Goal: Information Seeking & Learning: Learn about a topic

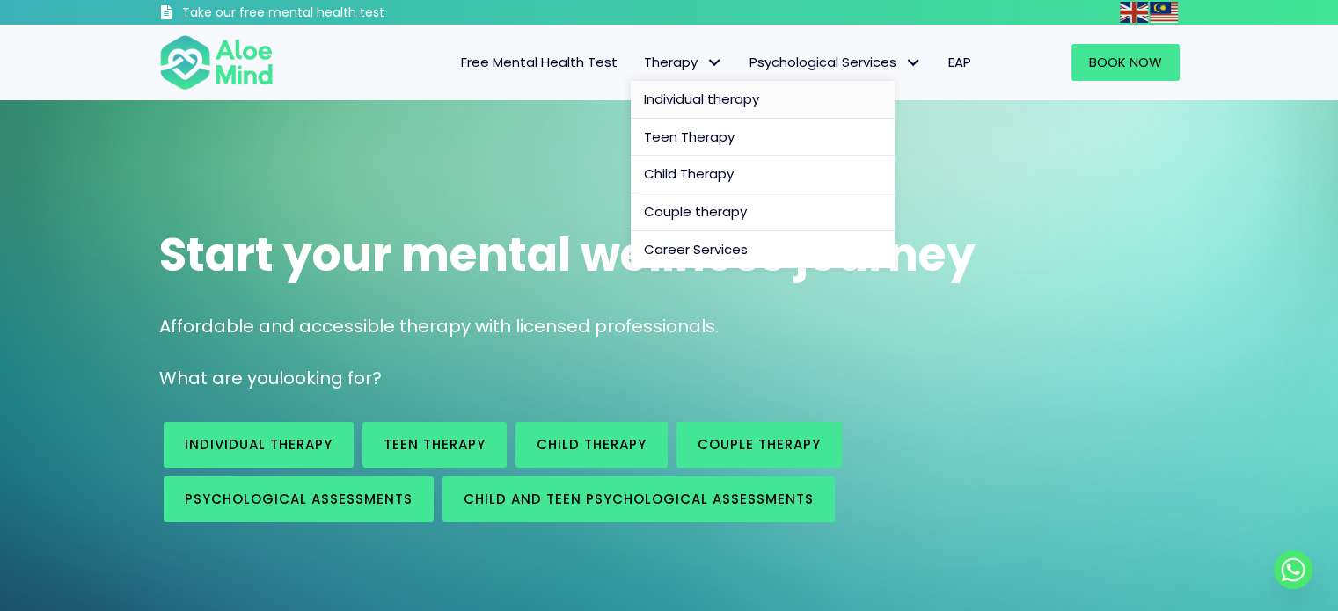
click at [690, 101] on span "Individual therapy" at bounding box center [701, 99] width 115 height 18
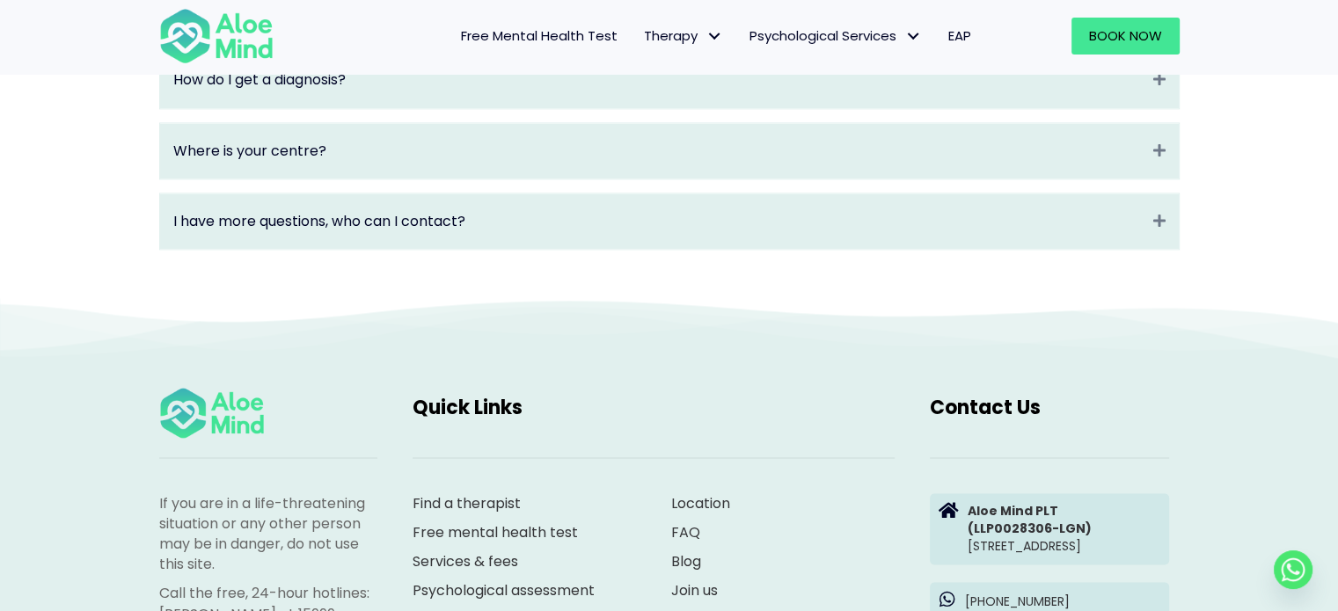
scroll to position [2626, 0]
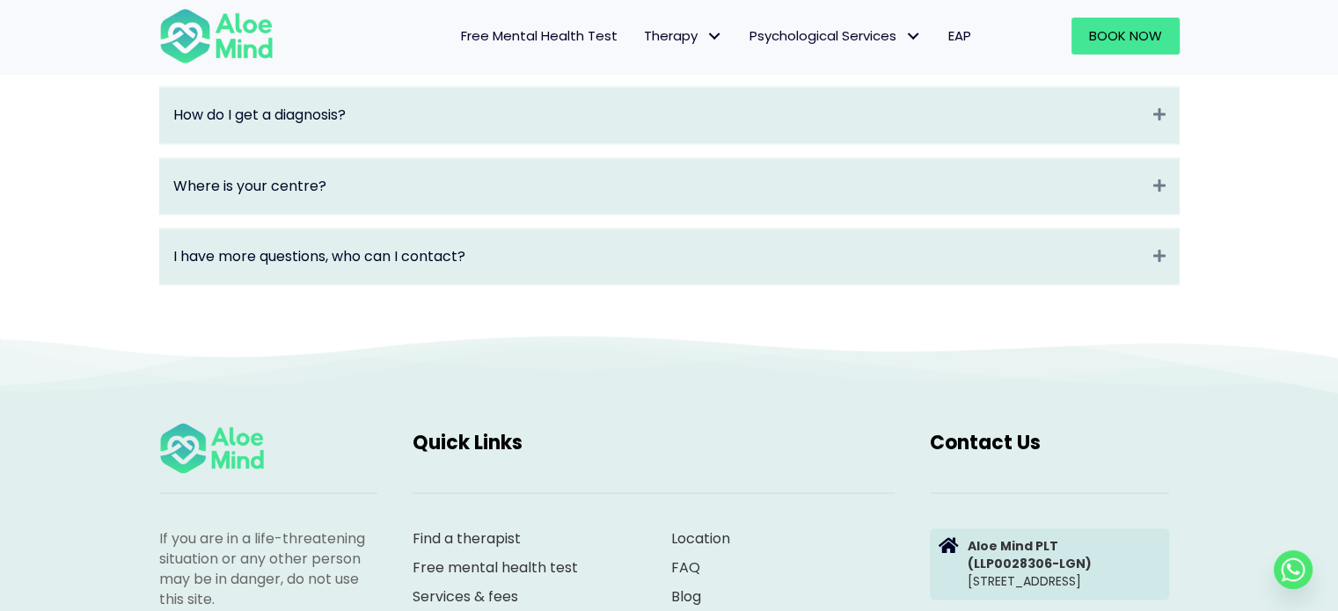
click at [966, 37] on span "EAP" at bounding box center [959, 35] width 23 height 18
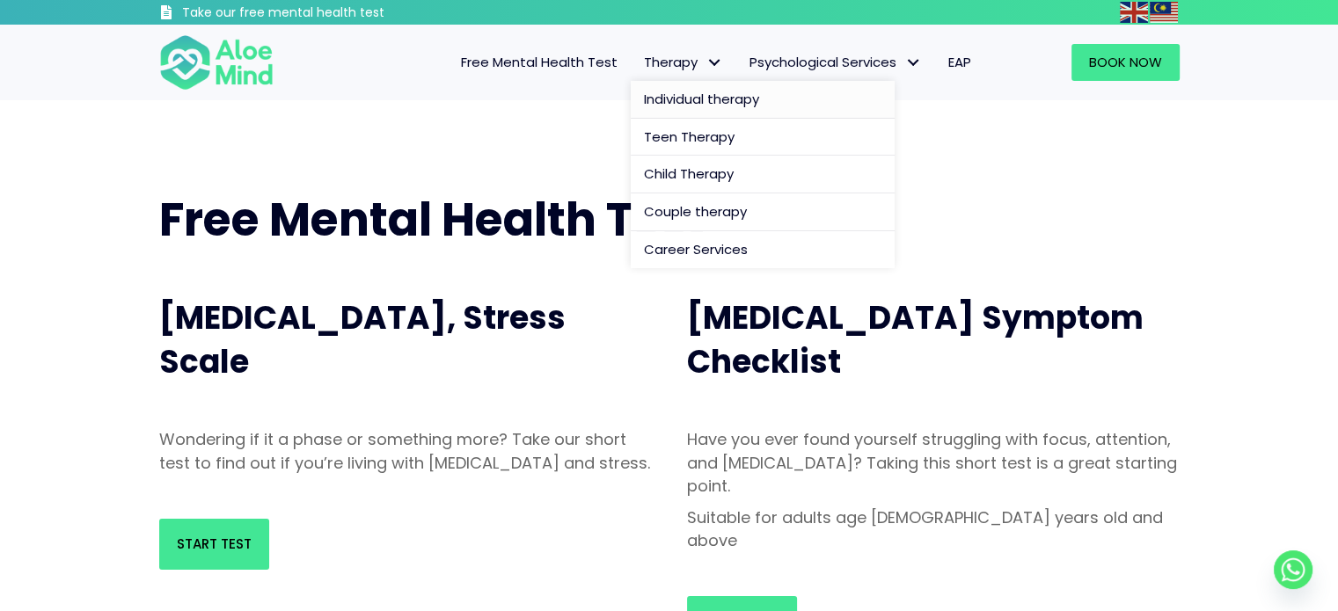
click at [685, 99] on span "Individual therapy" at bounding box center [701, 99] width 115 height 18
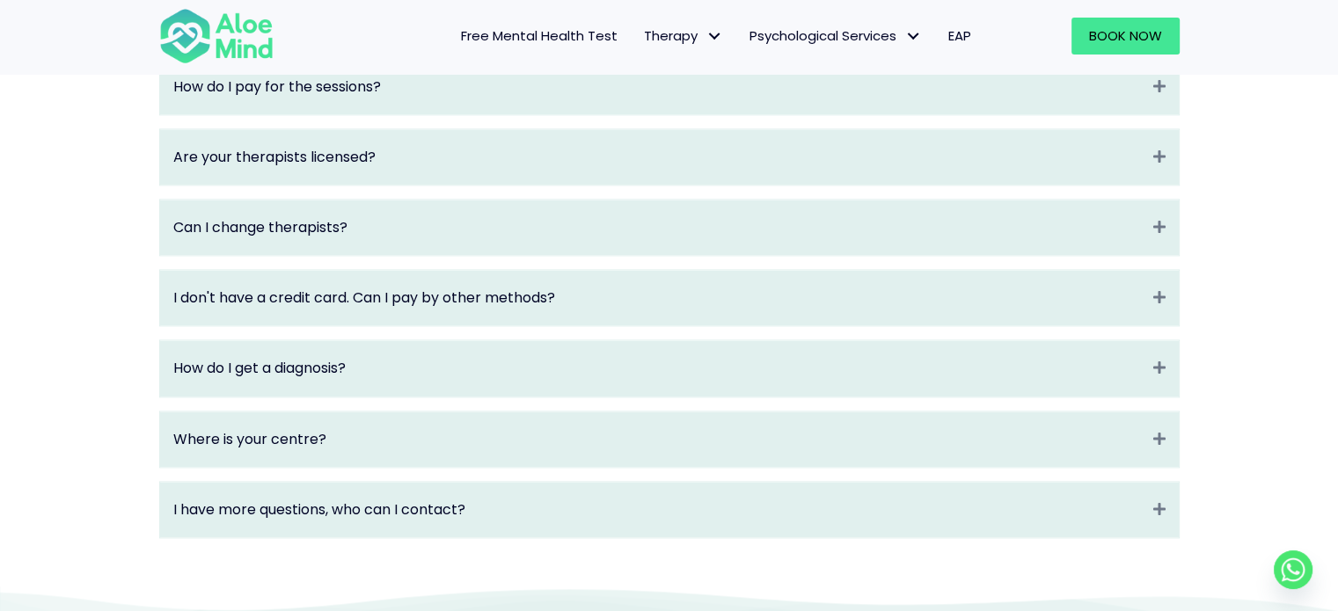
scroll to position [2375, 0]
click at [679, 150] on div "Are your therapists licensed? Expand" at bounding box center [669, 154] width 1019 height 55
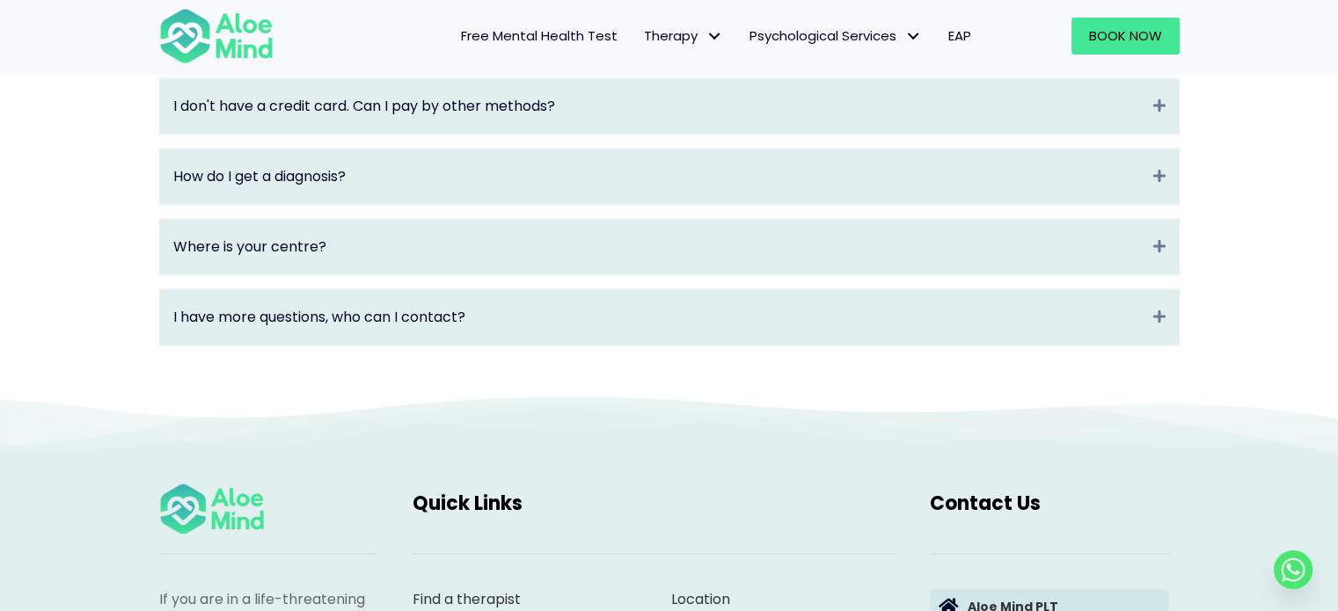
scroll to position [2639, 0]
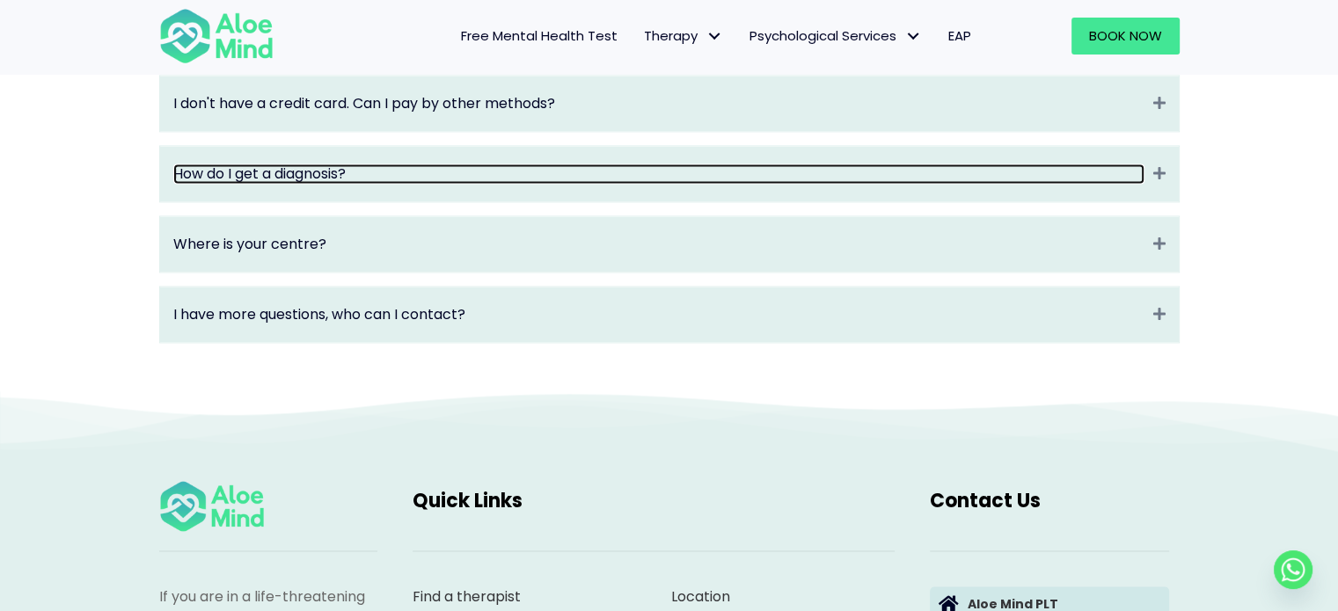
click at [683, 184] on link "How do I get a diagnosis?" at bounding box center [658, 174] width 971 height 20
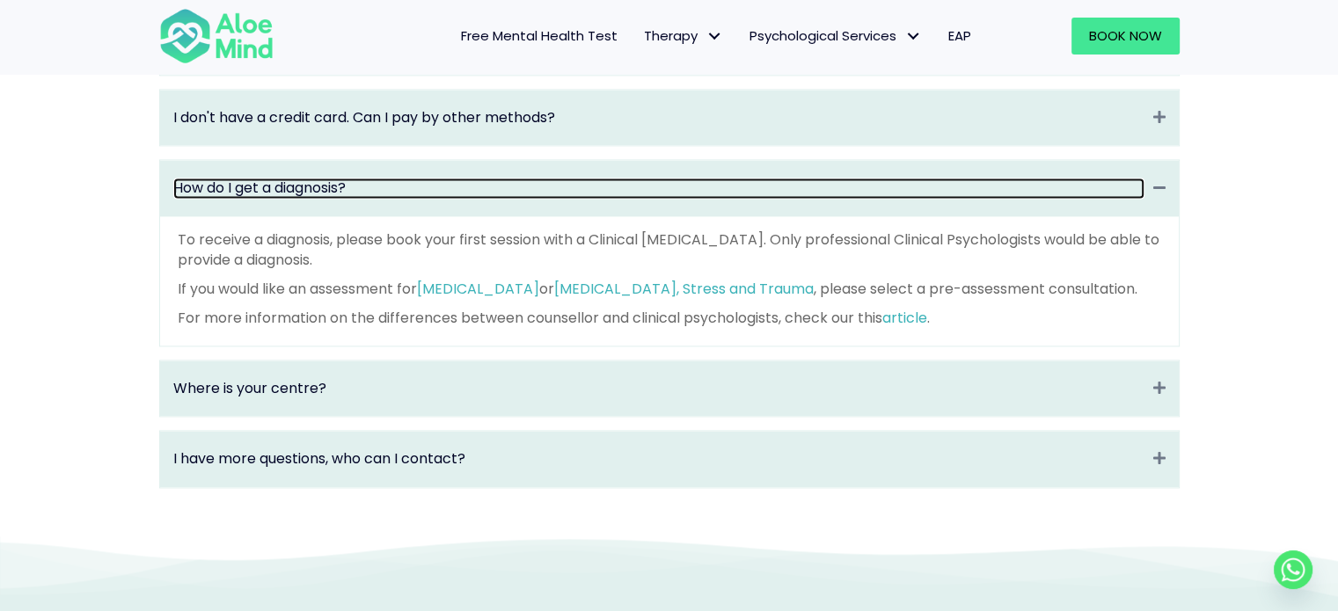
scroll to position [2551, 0]
click at [674, 200] on link "How do I get a diagnosis?" at bounding box center [658, 189] width 971 height 20
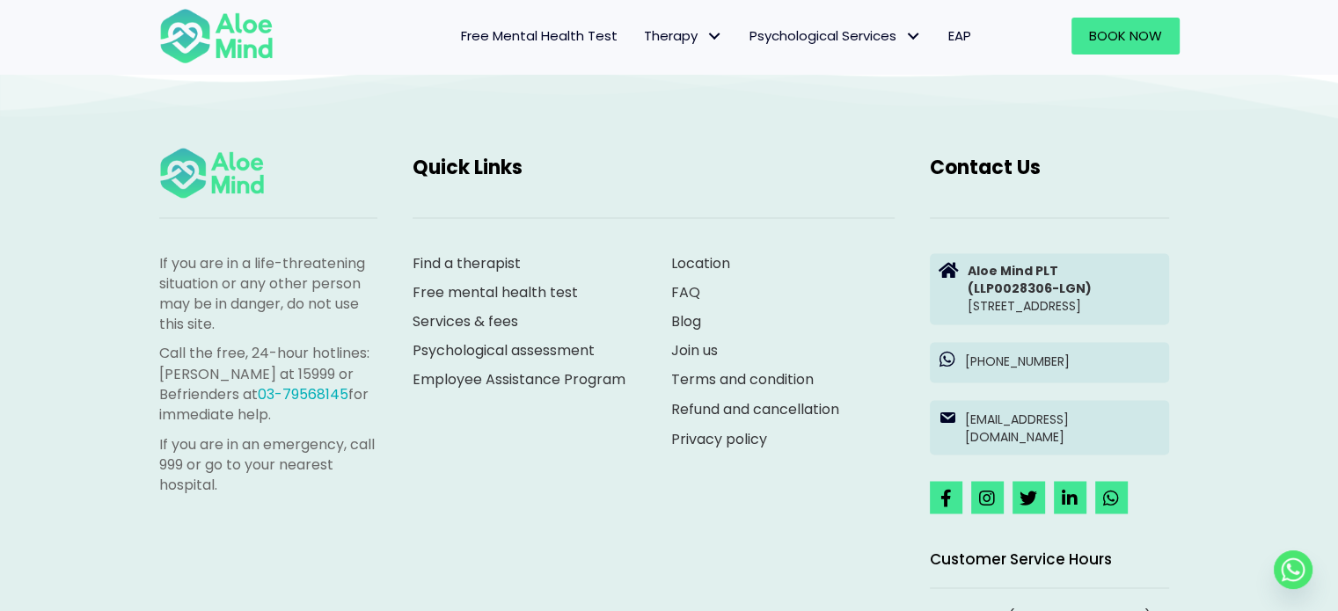
scroll to position [2903, 0]
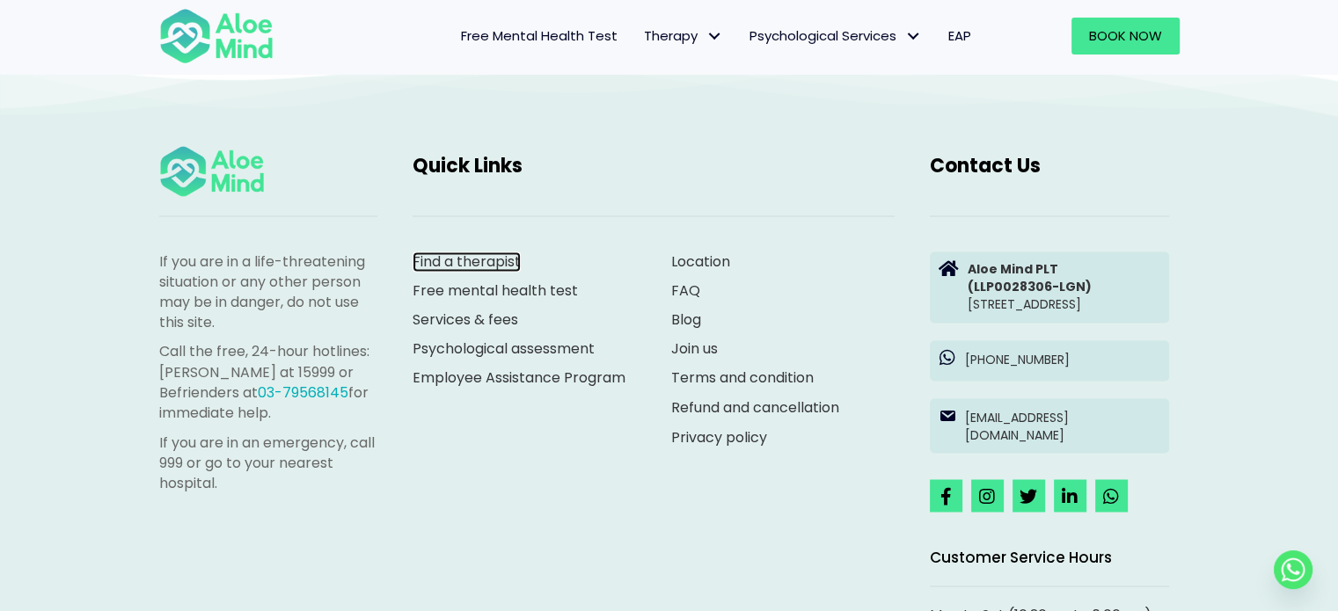
click at [453, 272] on link "Find a therapist" at bounding box center [467, 262] width 108 height 20
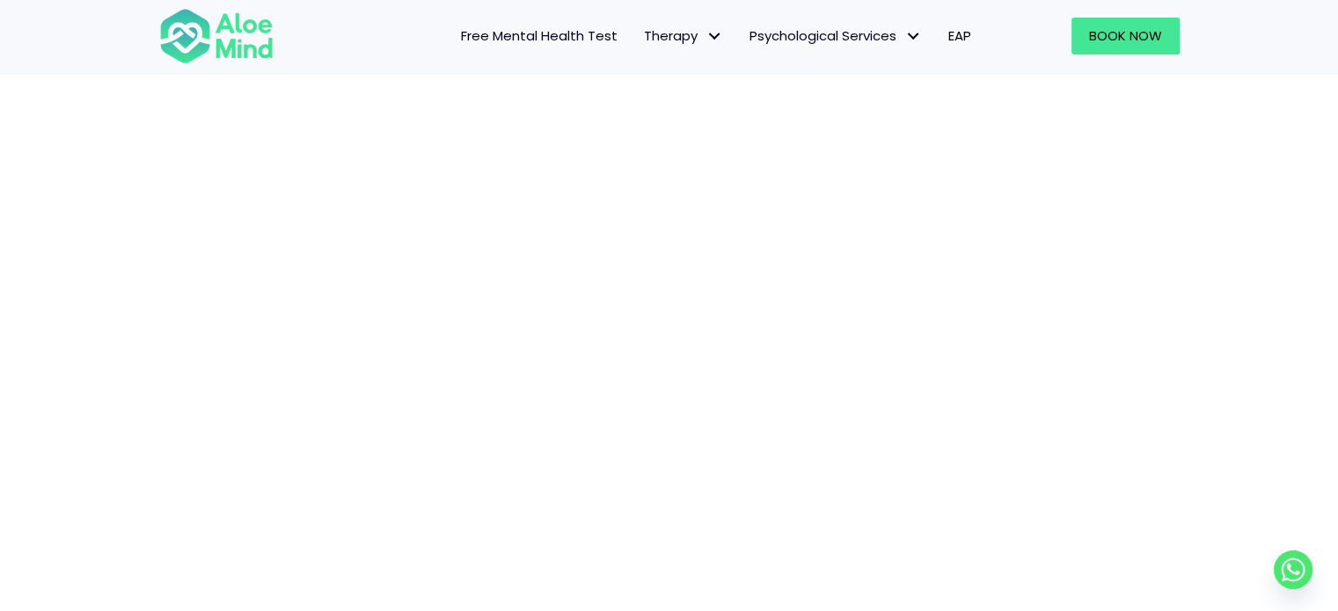
scroll to position [181, 0]
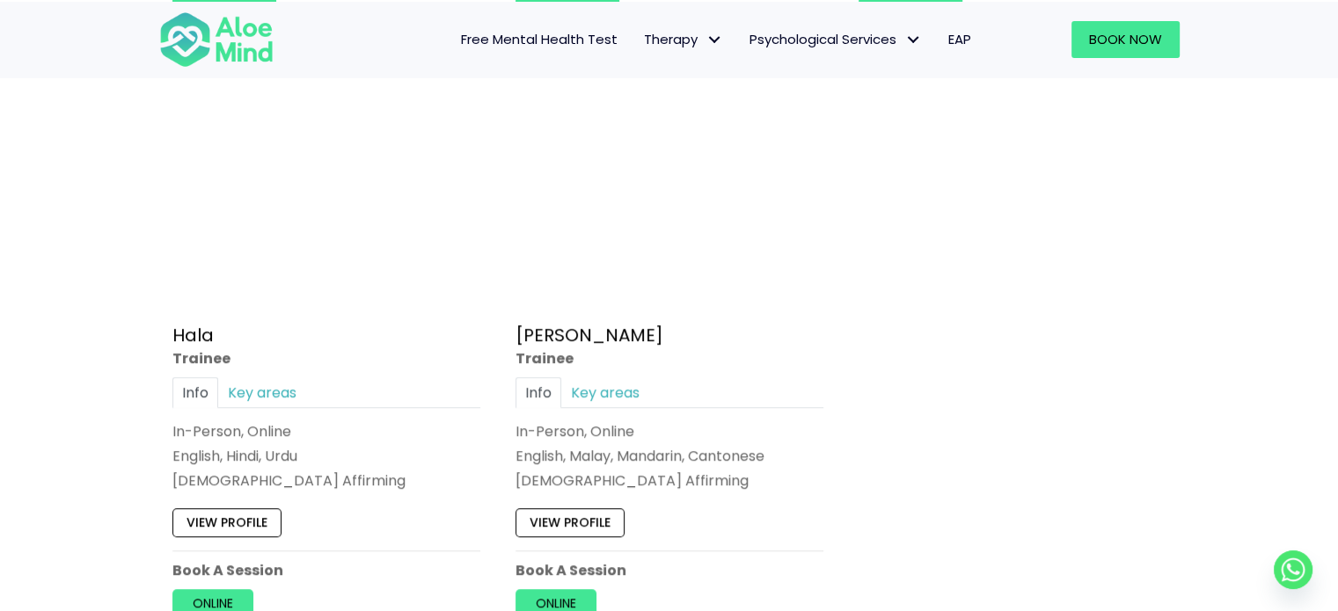
scroll to position [1583, 0]
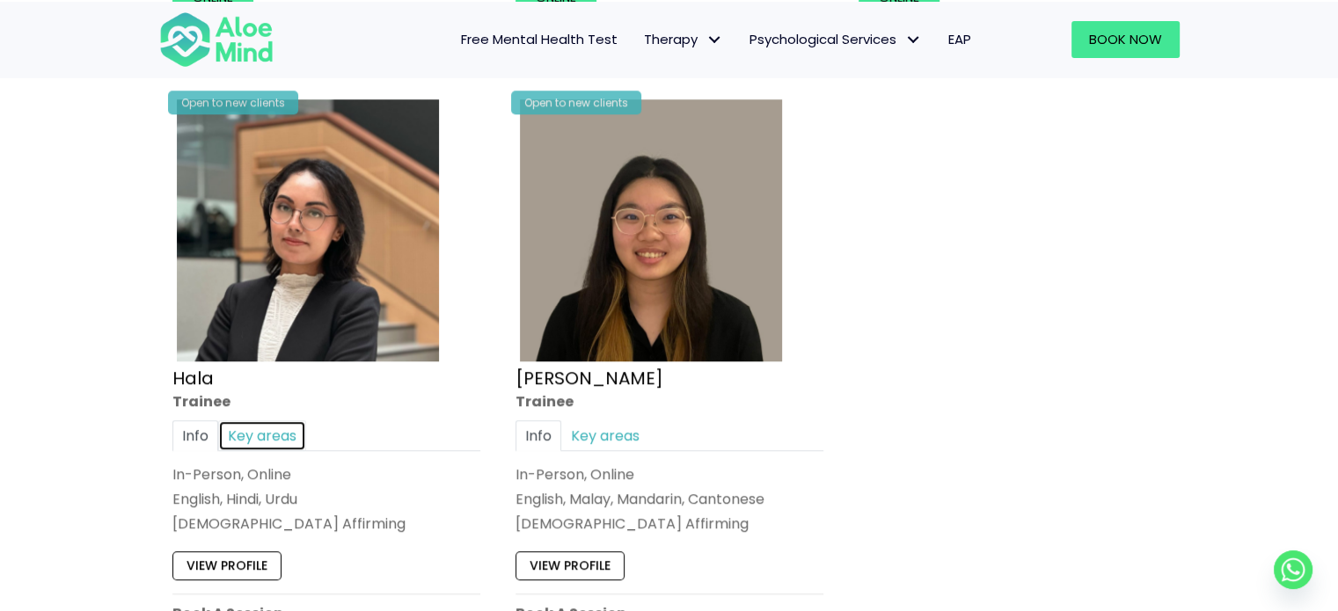
click at [265, 428] on link "Key areas" at bounding box center [262, 435] width 88 height 31
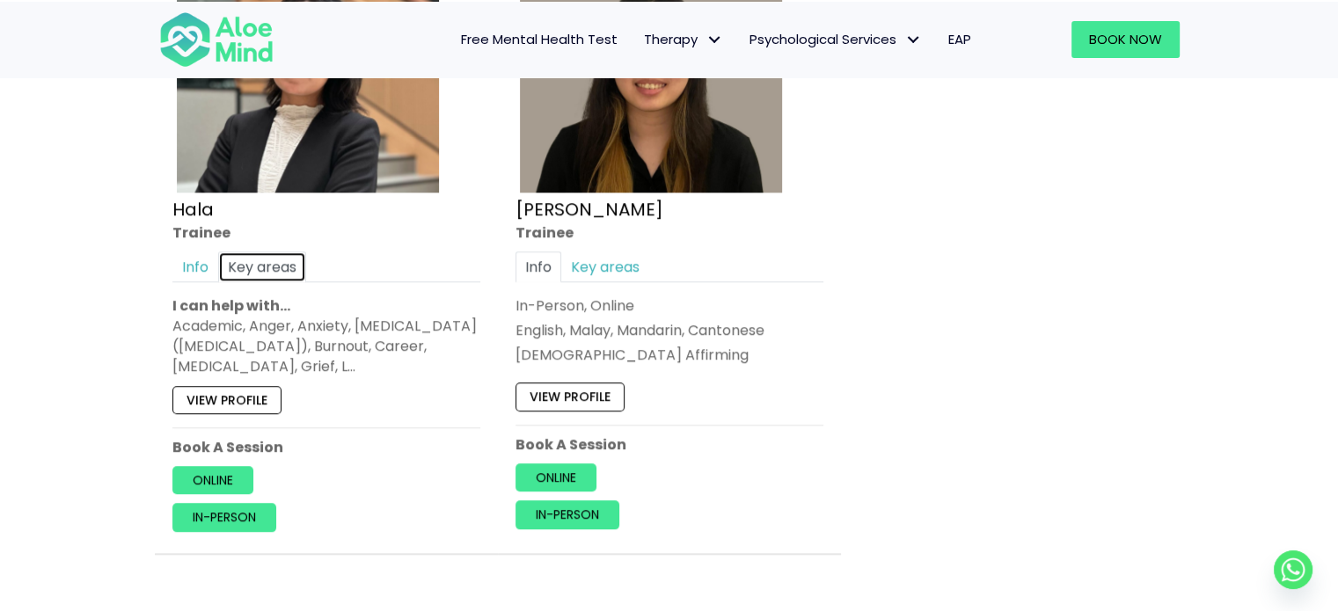
scroll to position [1759, 0]
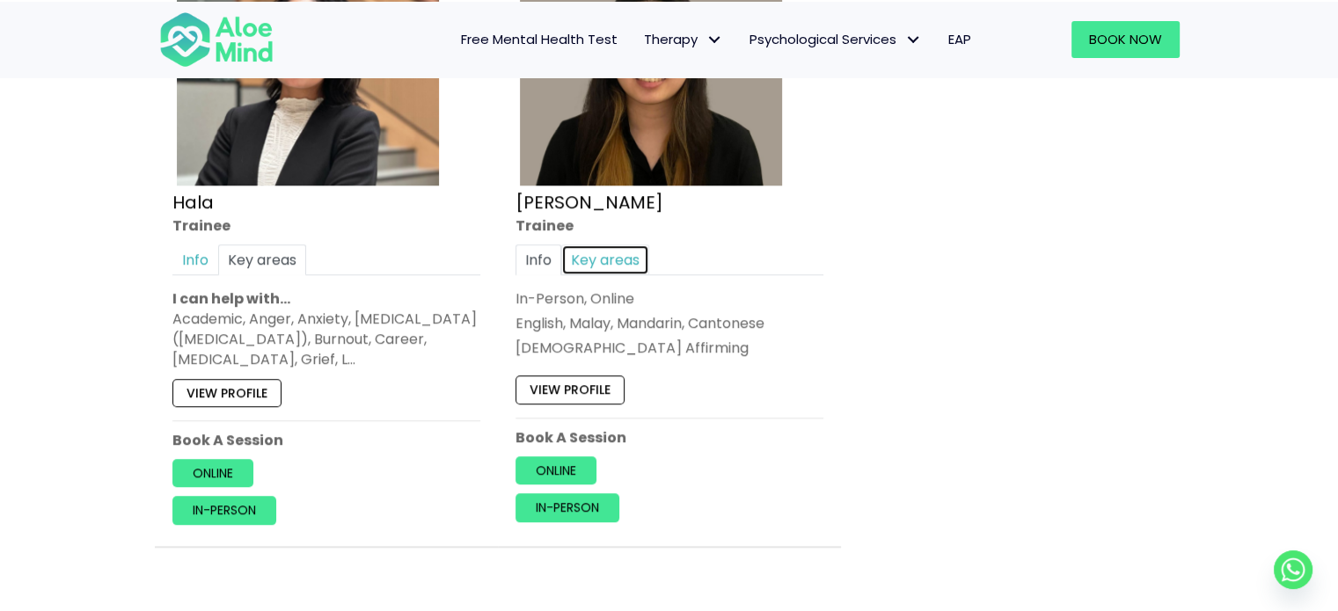
click at [588, 259] on link "Key areas" at bounding box center [605, 259] width 88 height 31
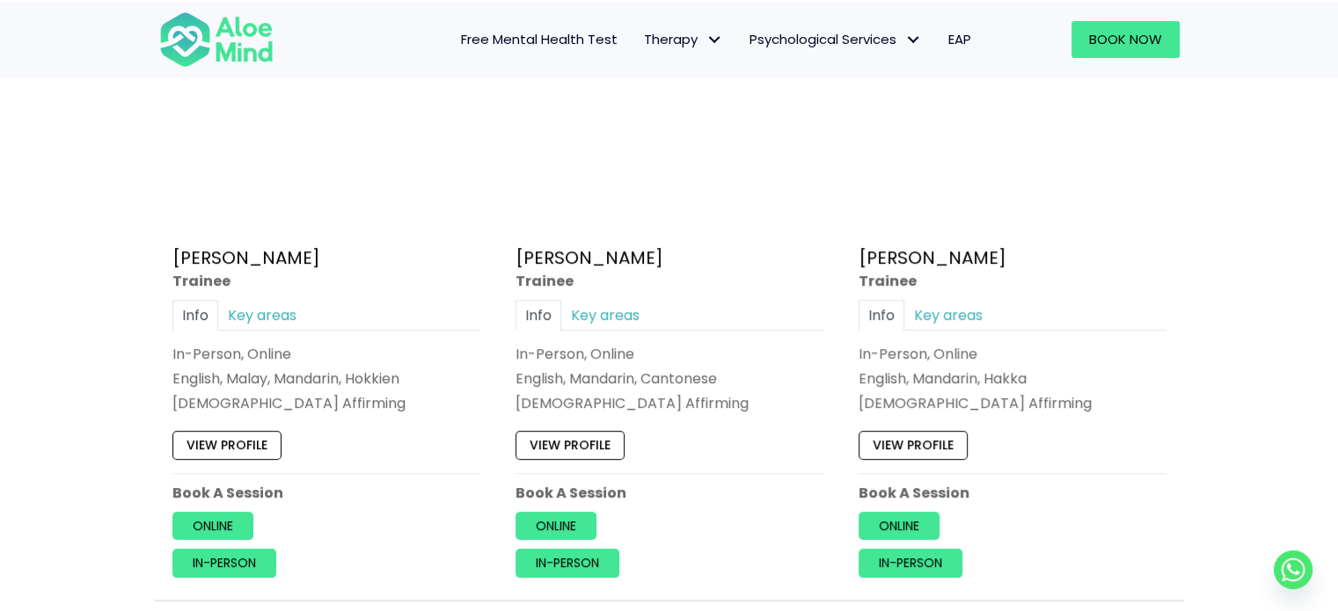
scroll to position [1056, 0]
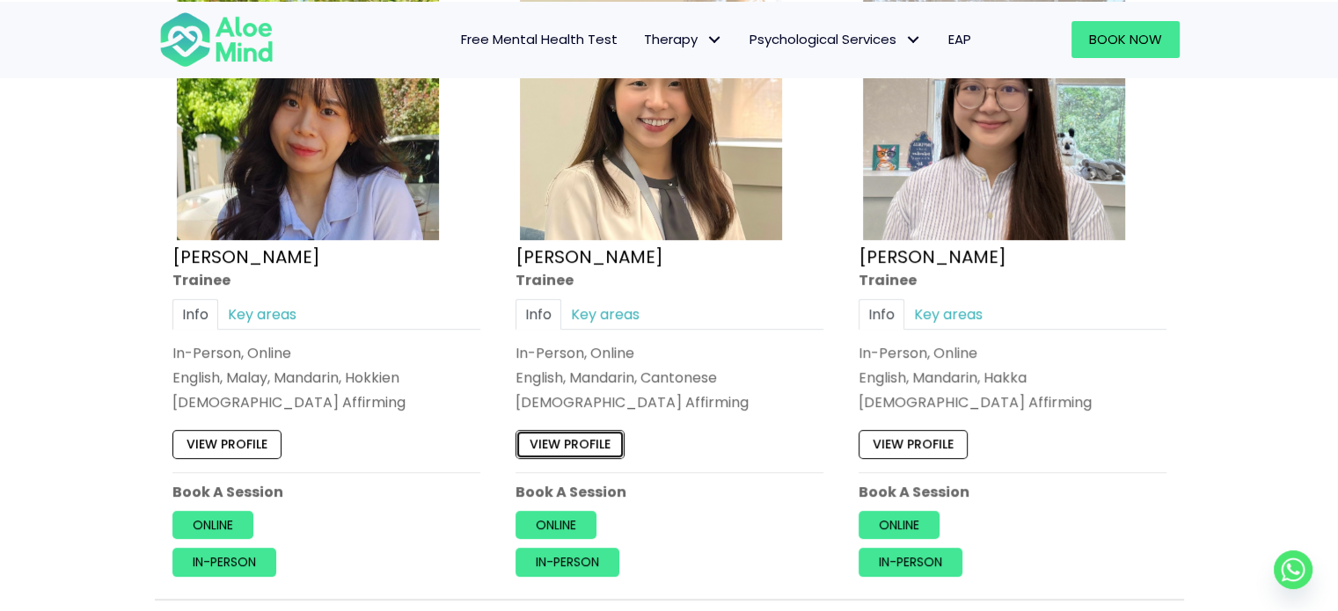
click at [543, 448] on link "View profile" at bounding box center [569, 445] width 109 height 28
click at [273, 303] on link "Key areas" at bounding box center [262, 314] width 88 height 31
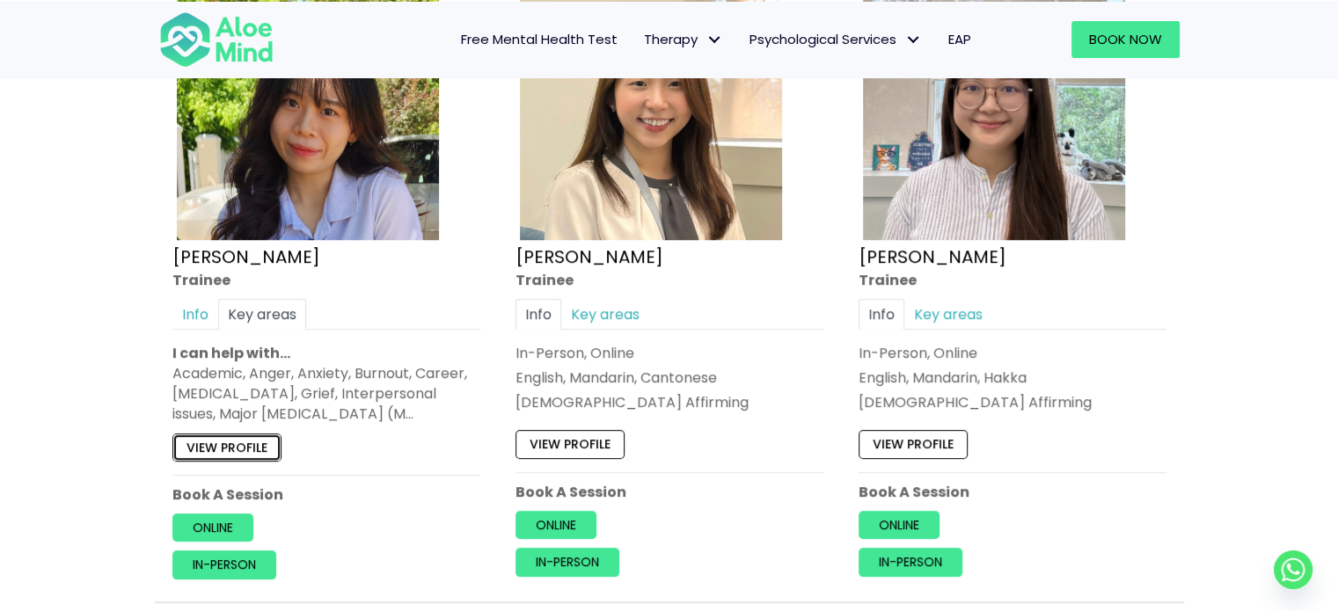
click at [234, 439] on link "View profile" at bounding box center [226, 448] width 109 height 28
click at [913, 443] on link "View profile" at bounding box center [913, 445] width 109 height 28
click at [596, 302] on link "Key areas" at bounding box center [605, 314] width 88 height 31
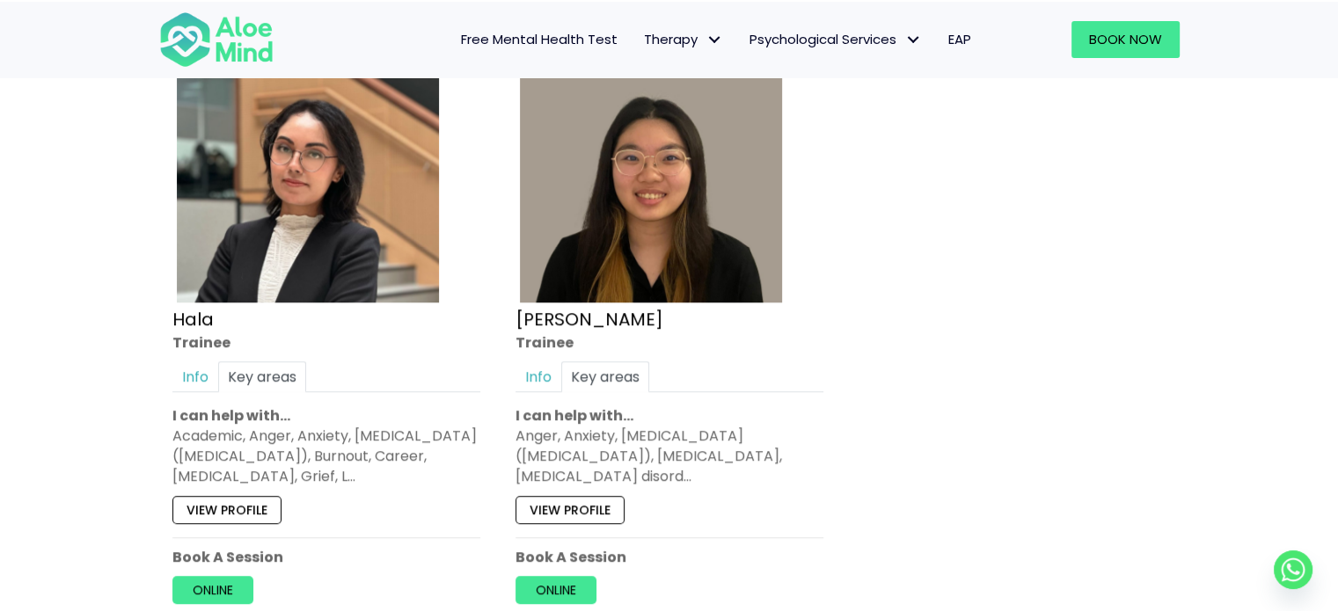
scroll to position [1671, 0]
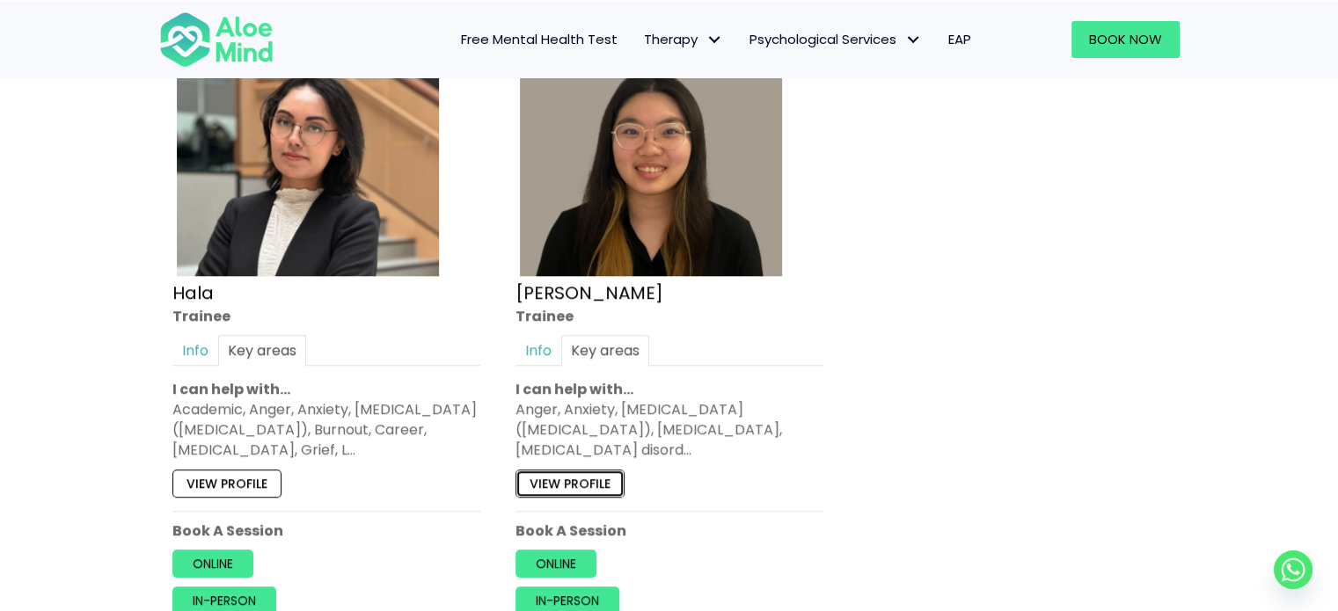
click at [563, 483] on link "View profile" at bounding box center [569, 483] width 109 height 28
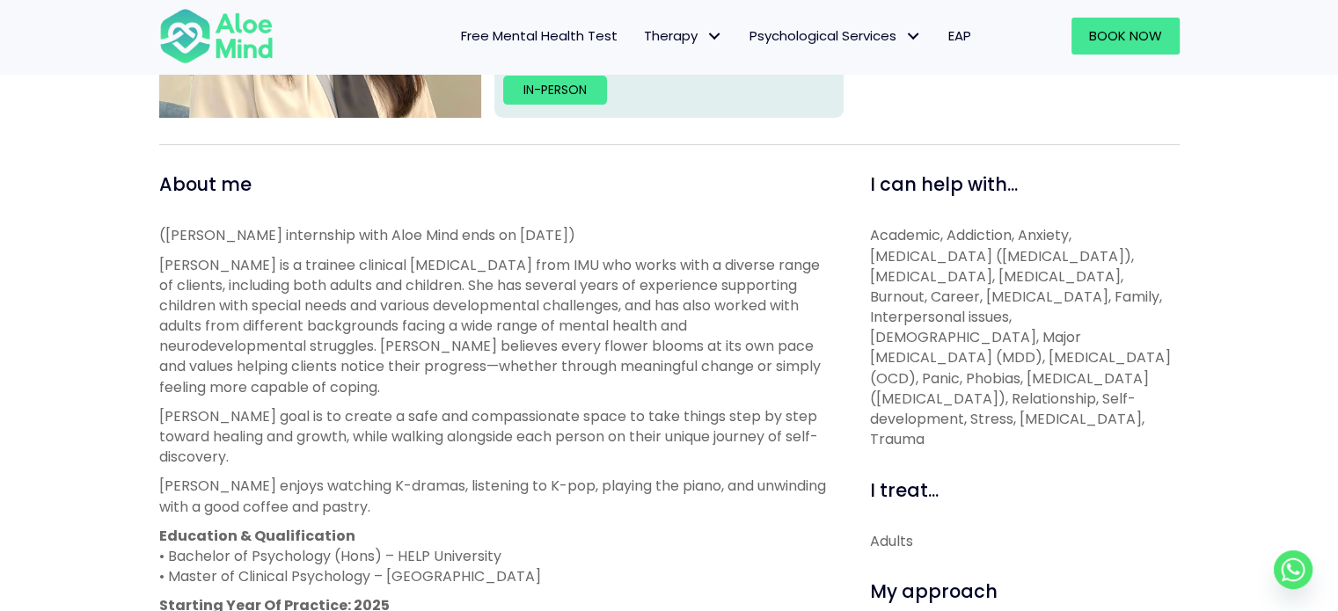
scroll to position [528, 0]
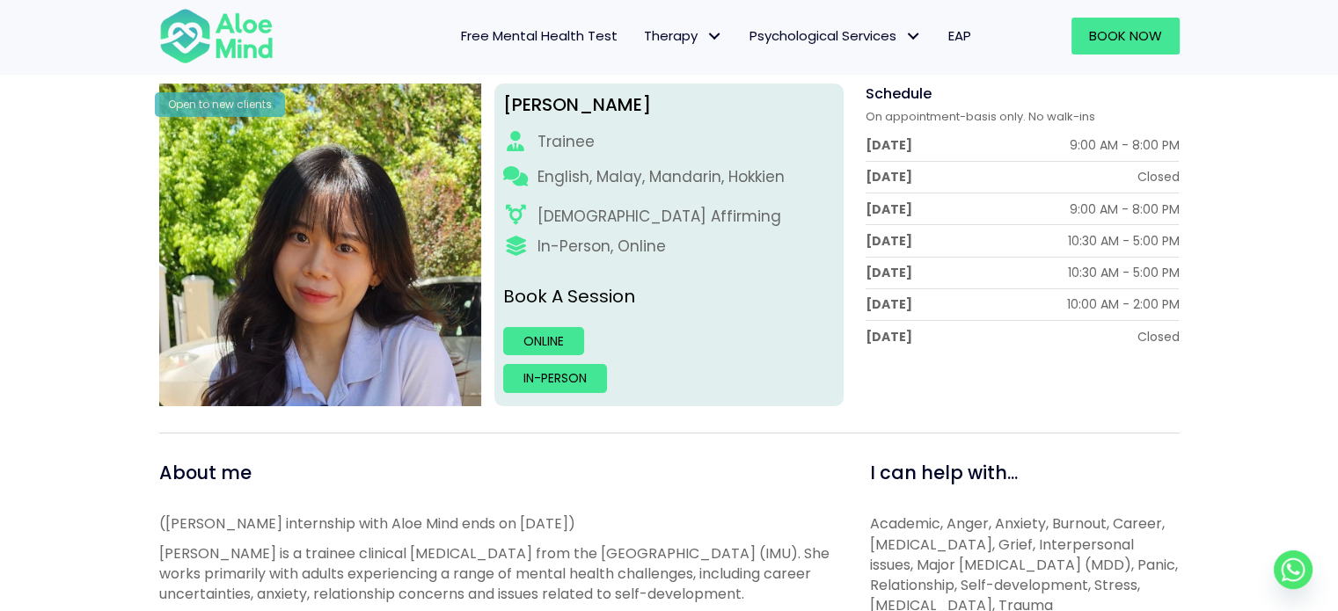
scroll to position [264, 0]
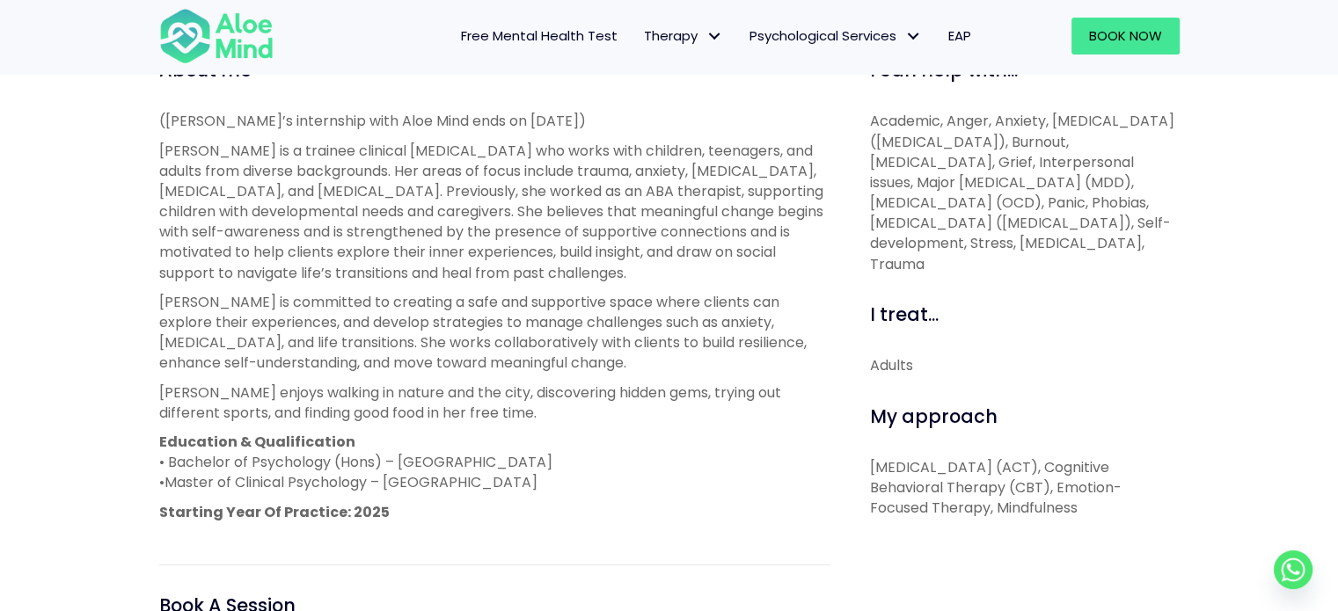
scroll to position [616, 0]
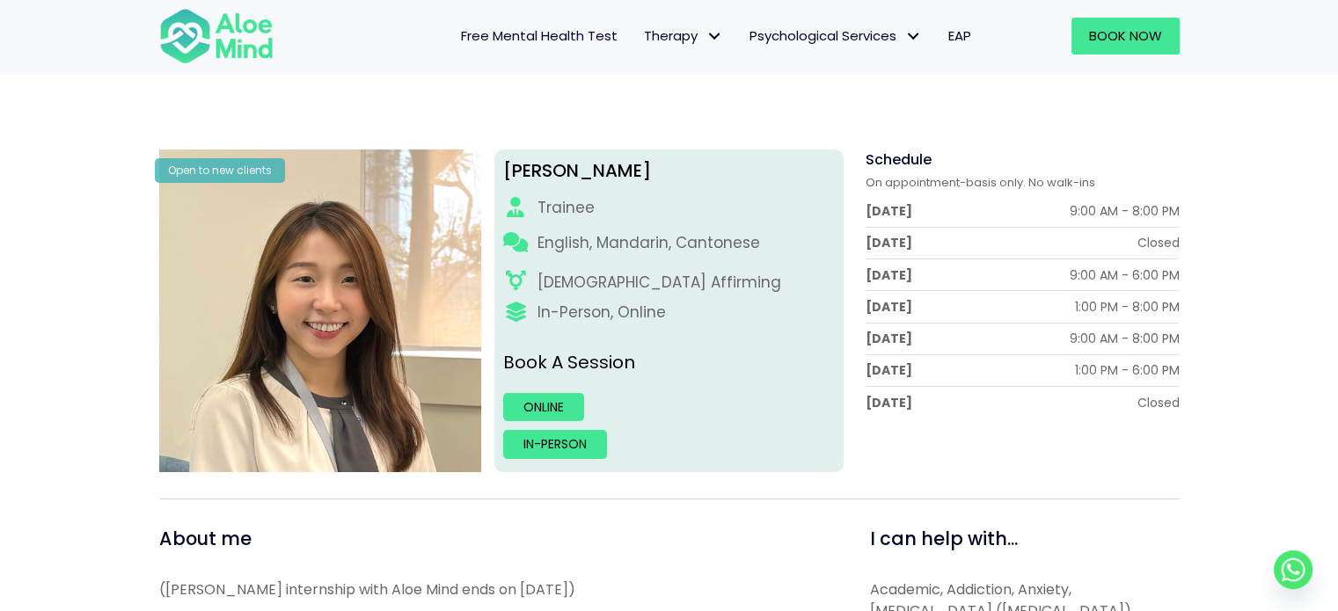
scroll to position [176, 0]
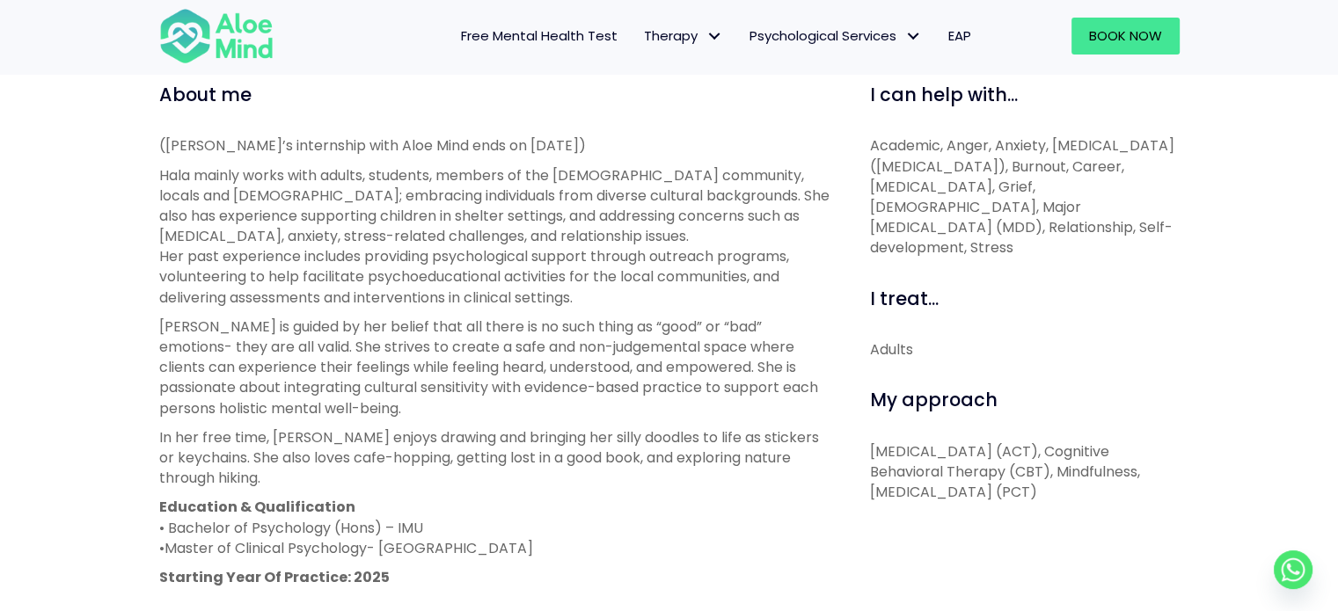
scroll to position [616, 0]
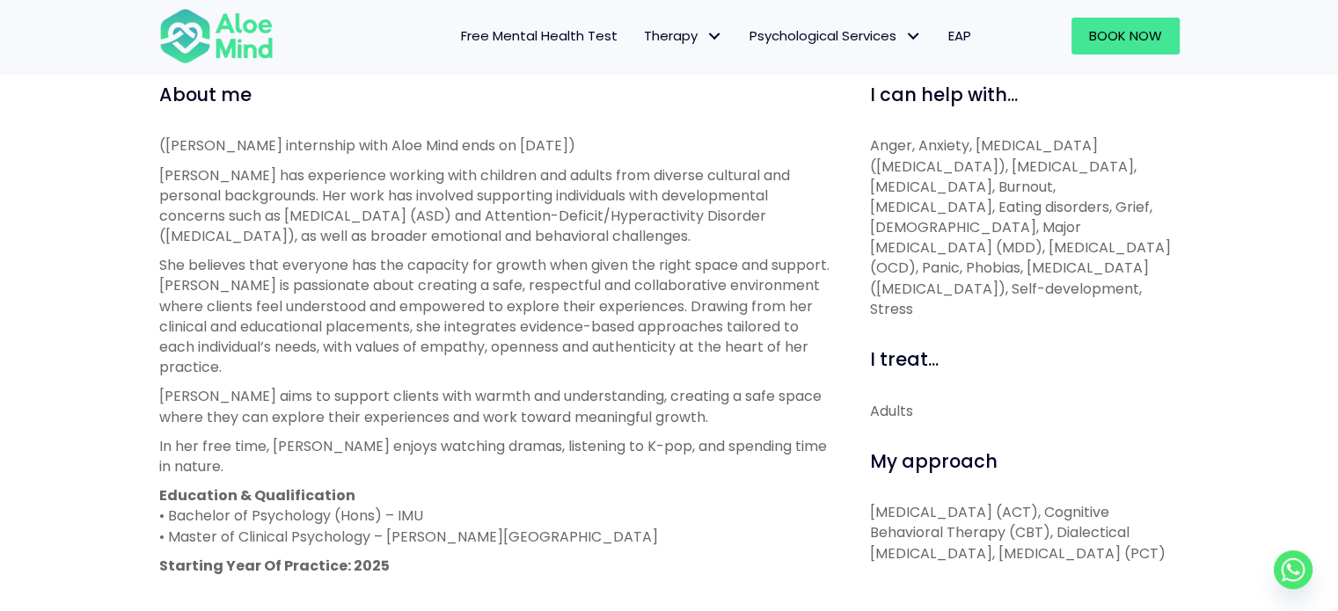
scroll to position [616, 0]
